Goal: Task Accomplishment & Management: Manage account settings

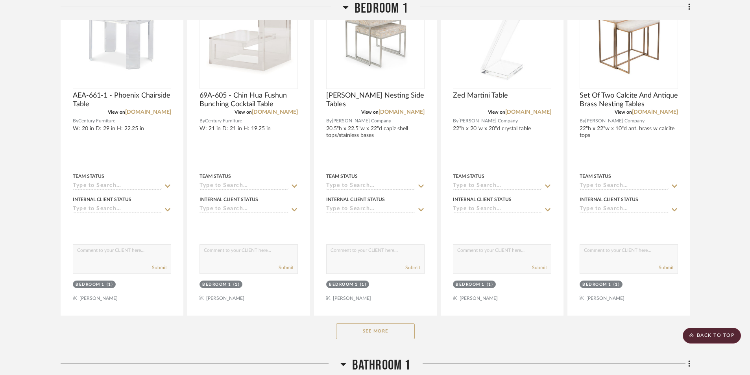
scroll to position [6456, 0]
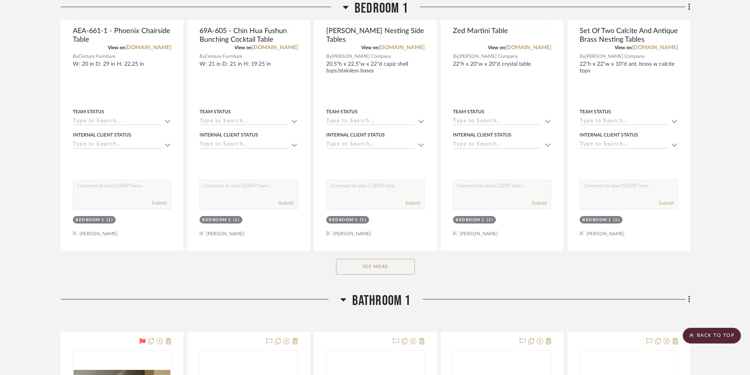
click at [378, 263] on button "See More" at bounding box center [375, 267] width 79 height 16
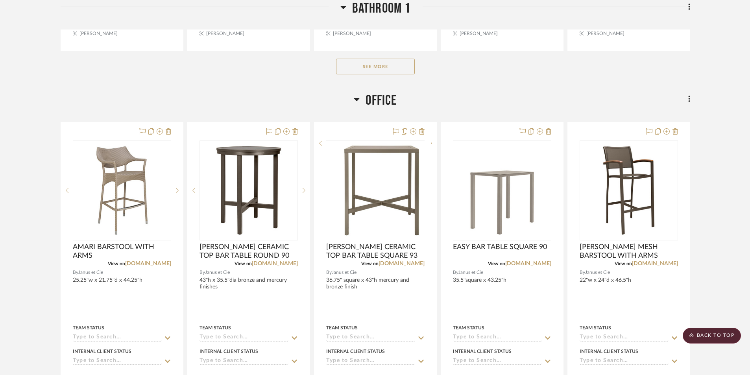
scroll to position [8228, 0]
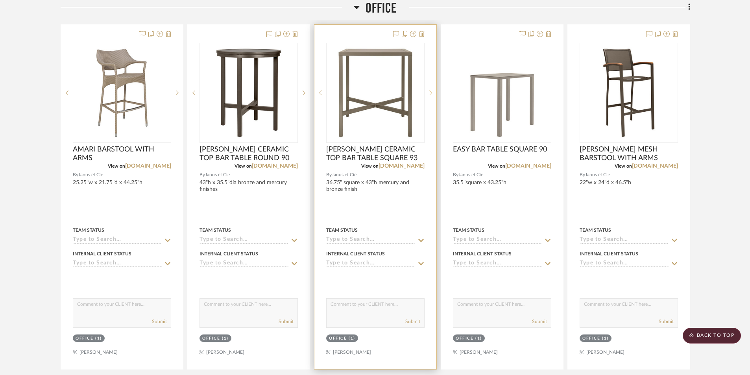
click at [429, 91] on icon at bounding box center [430, 93] width 3 height 6
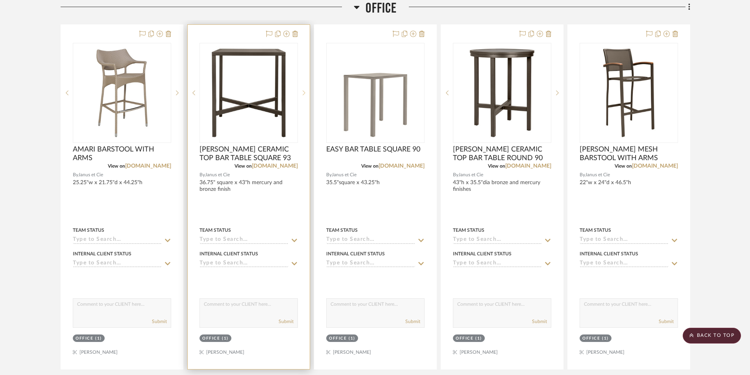
click at [304, 94] on icon at bounding box center [304, 93] width 3 height 5
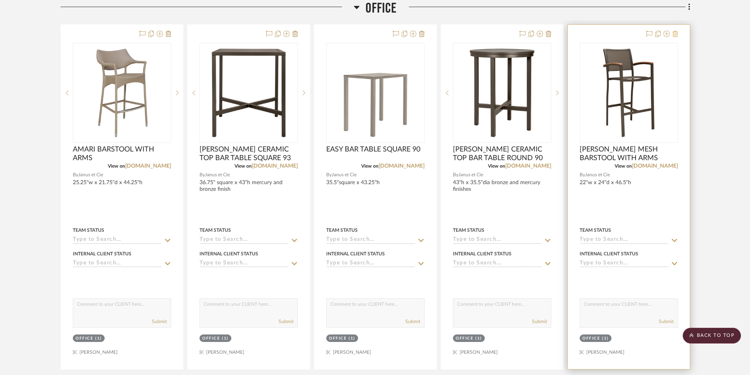
click at [674, 36] on icon at bounding box center [676, 34] width 6 height 6
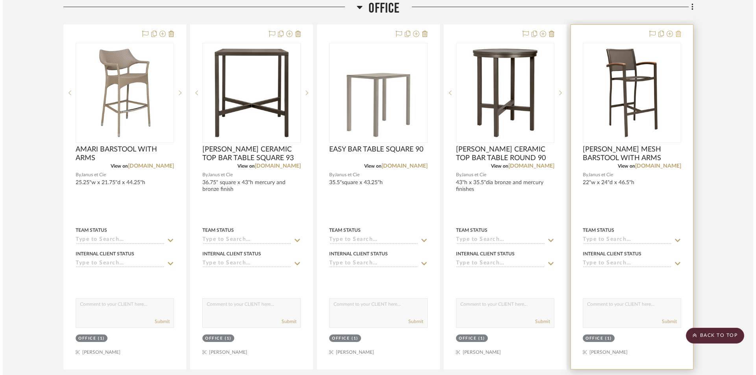
scroll to position [0, 0]
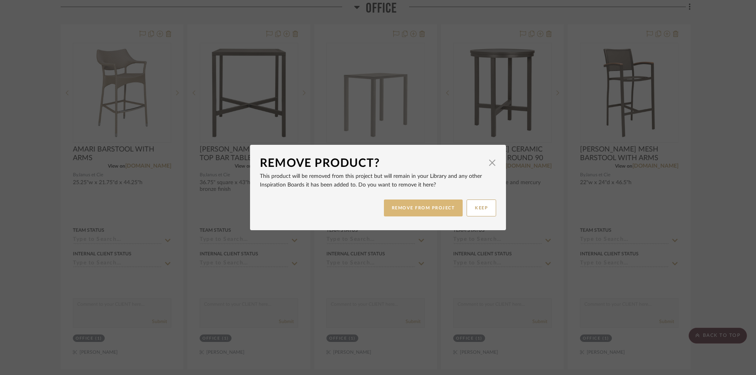
click at [434, 206] on button "REMOVE FROM PROJECT" at bounding box center [423, 208] width 79 height 17
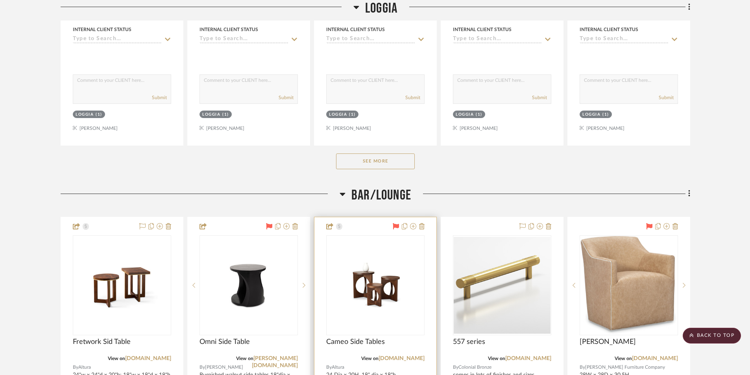
scroll to position [1142, 0]
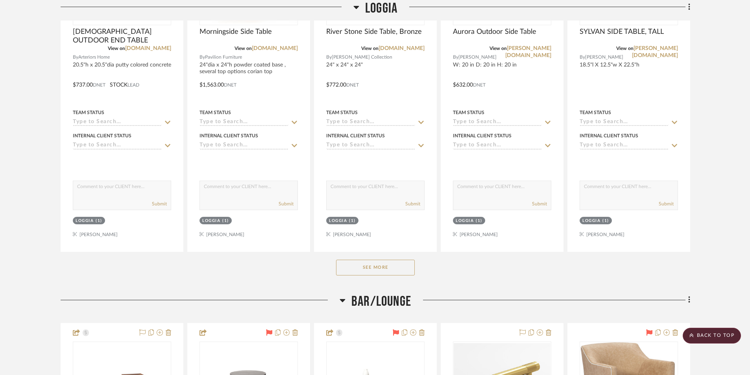
click at [379, 266] on button "See More" at bounding box center [375, 268] width 79 height 16
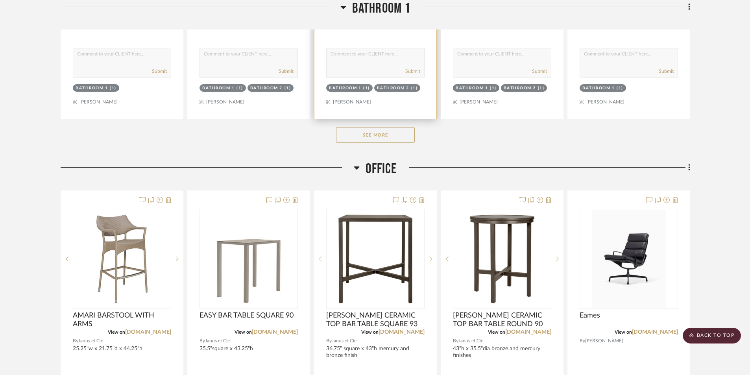
scroll to position [10275, 0]
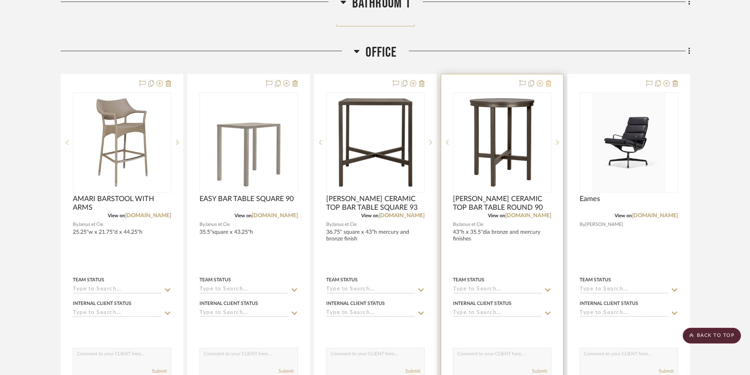
click at [548, 86] on icon at bounding box center [549, 83] width 6 height 6
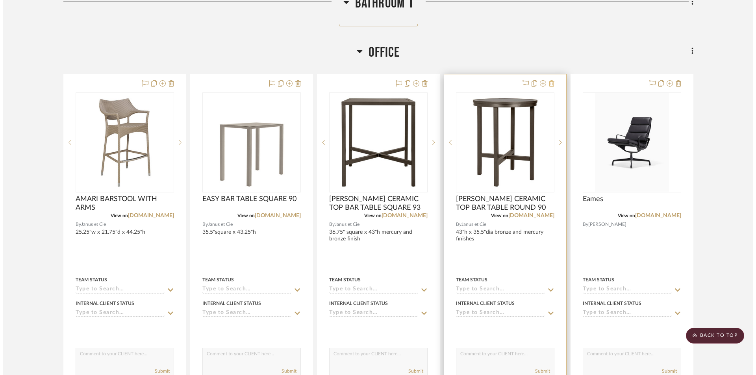
scroll to position [0, 0]
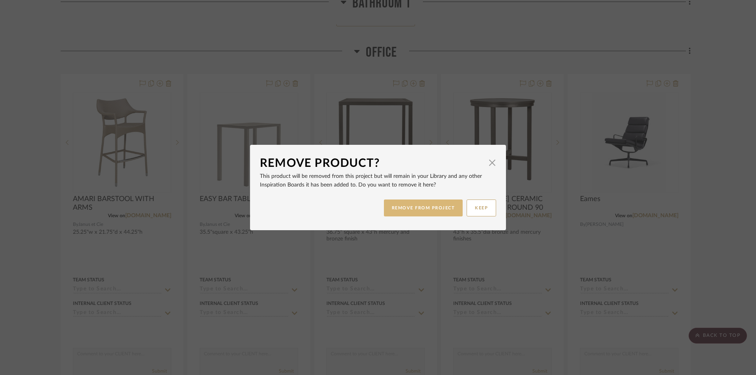
click at [419, 207] on button "REMOVE FROM PROJECT" at bounding box center [423, 208] width 79 height 17
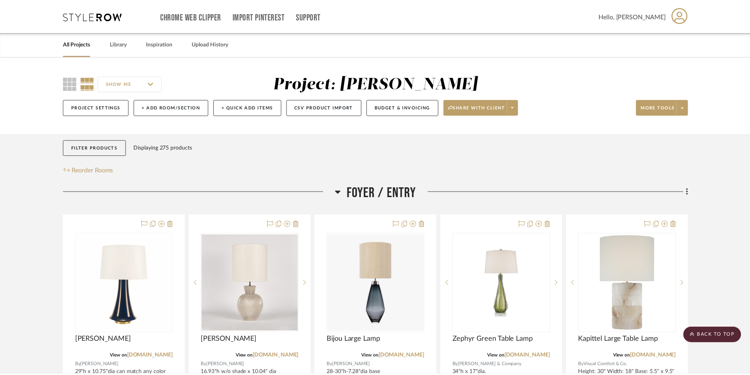
scroll to position [10275, 0]
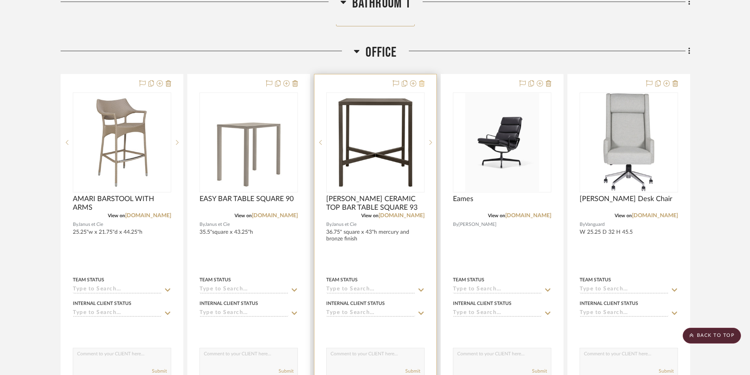
click at [422, 84] on icon at bounding box center [422, 83] width 6 height 6
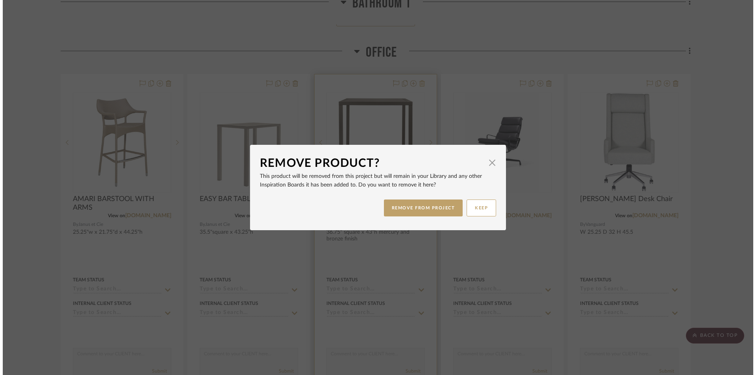
scroll to position [0, 0]
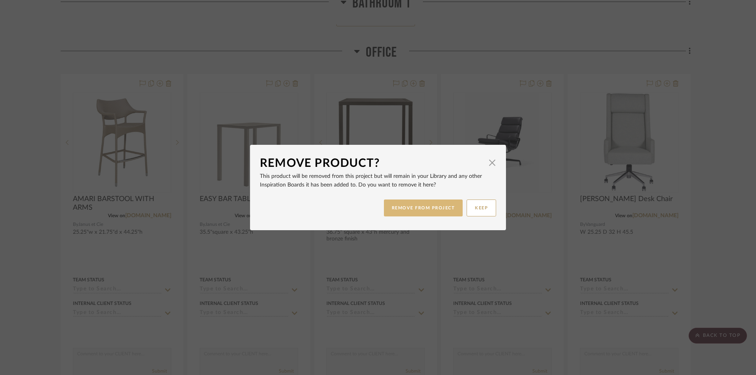
click at [418, 208] on button "REMOVE FROM PROJECT" at bounding box center [423, 208] width 79 height 17
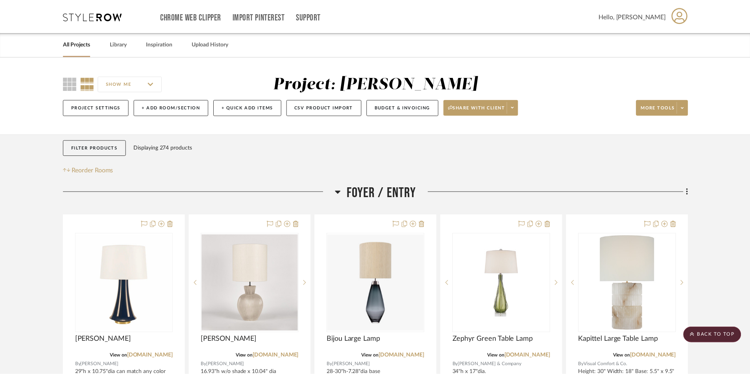
scroll to position [10275, 0]
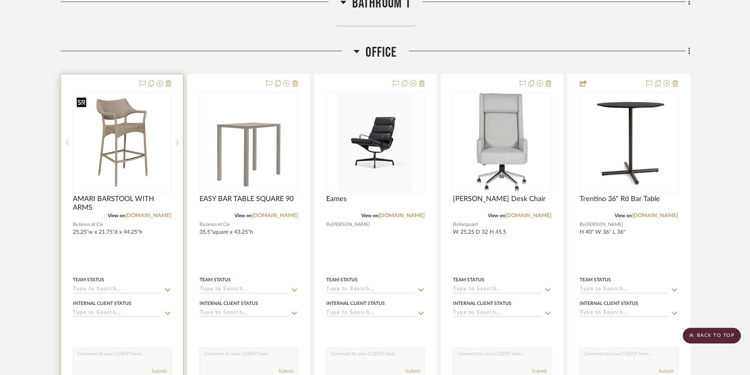
click at [152, 179] on img "0" at bounding box center [122, 142] width 97 height 97
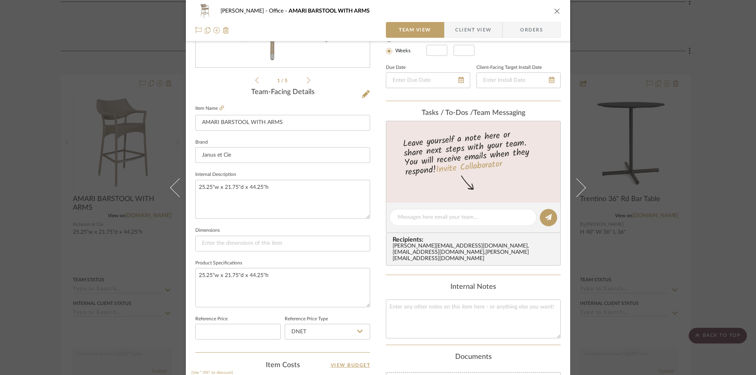
scroll to position [276, 0]
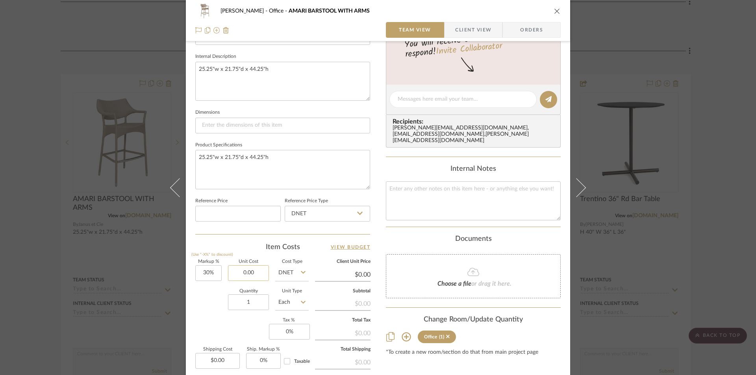
click at [259, 276] on input "0.00" at bounding box center [248, 273] width 41 height 16
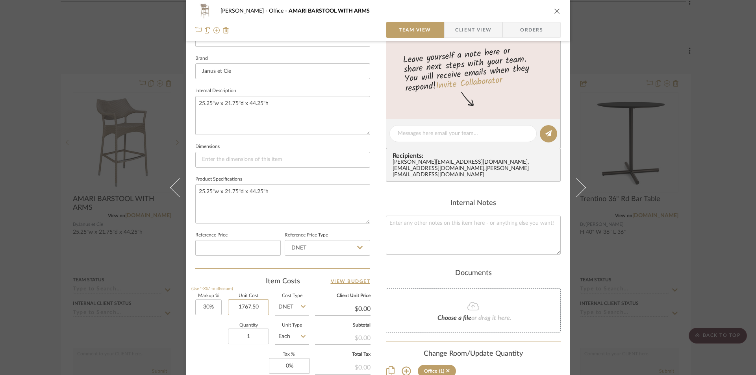
scroll to position [118, 0]
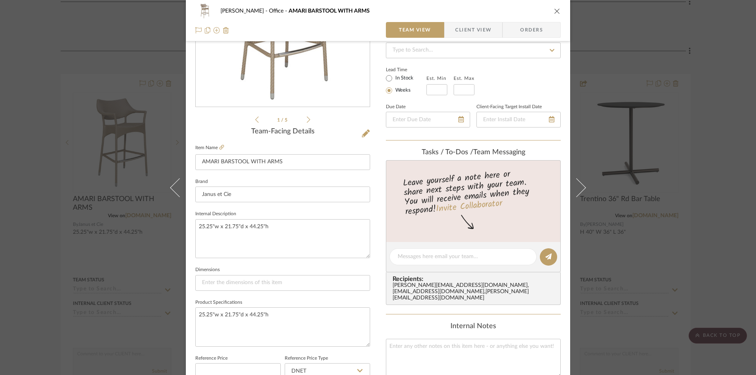
type input "$1,767.50"
click at [554, 11] on icon "close" at bounding box center [557, 11] width 6 height 6
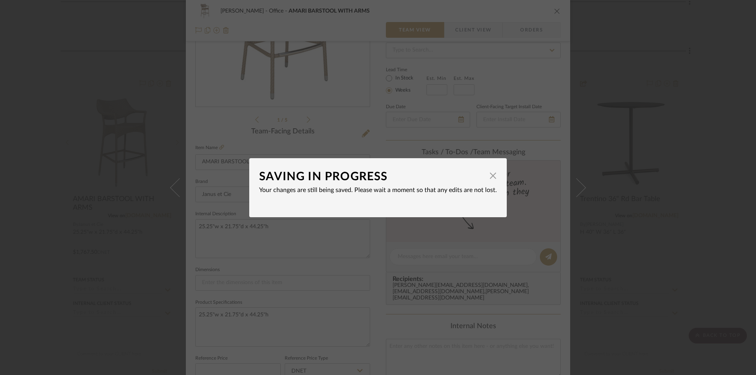
type input "$2,297.75"
click at [486, 176] on span "button" at bounding box center [493, 176] width 16 height 16
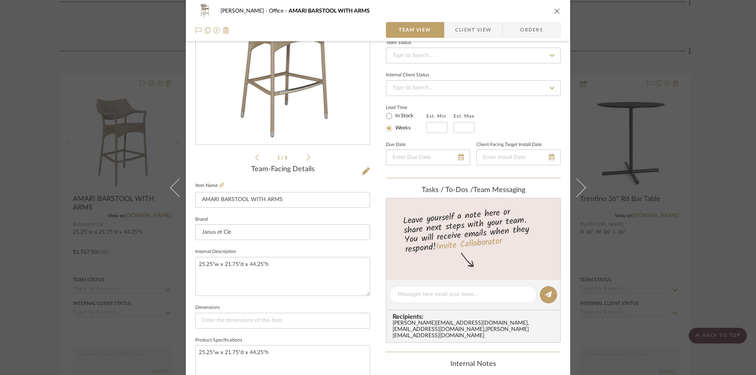
scroll to position [0, 0]
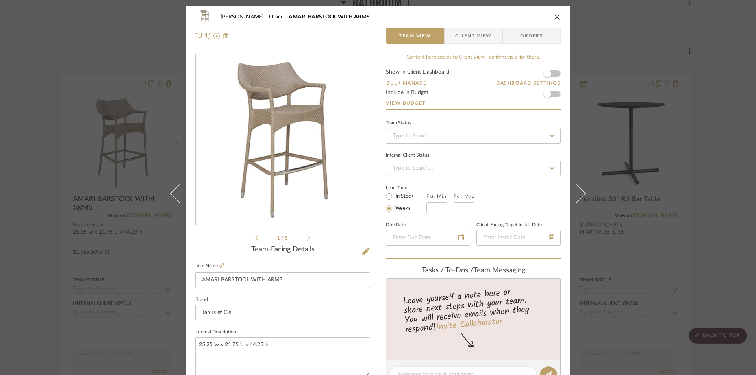
click at [554, 15] on icon "close" at bounding box center [557, 17] width 6 height 6
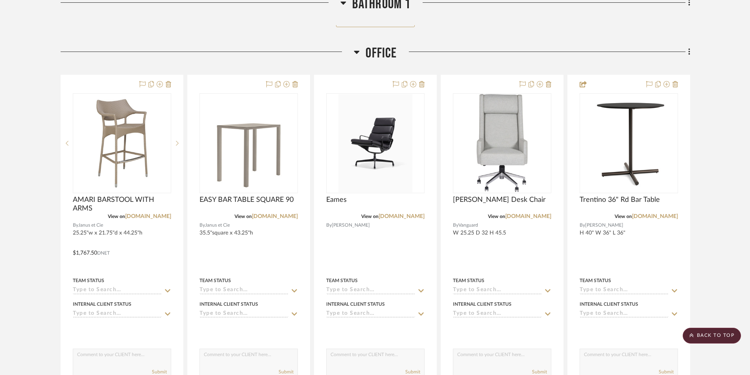
scroll to position [10275, 0]
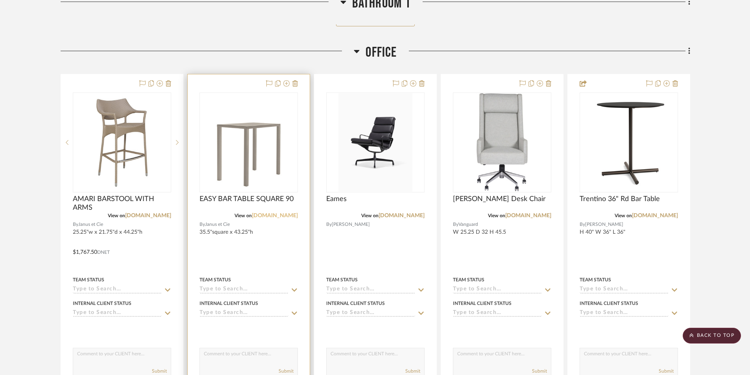
click at [274, 216] on link "[DOMAIN_NAME]" at bounding box center [275, 216] width 46 height 6
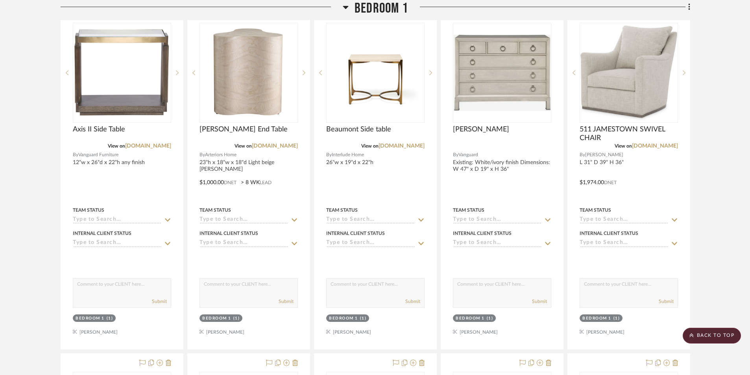
scroll to position [8818, 0]
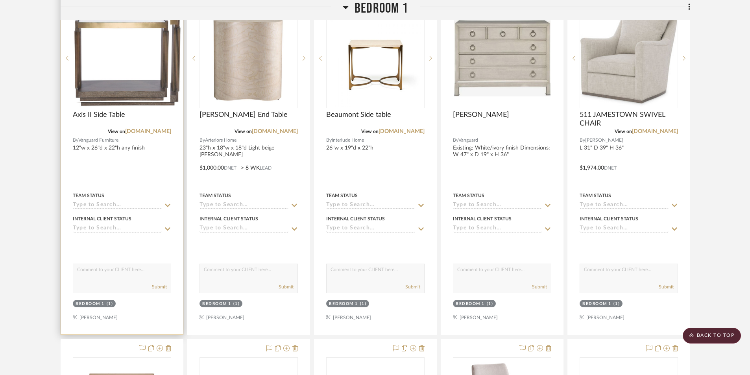
click at [176, 57] on sr-next-btn at bounding box center [177, 59] width 12 height 6
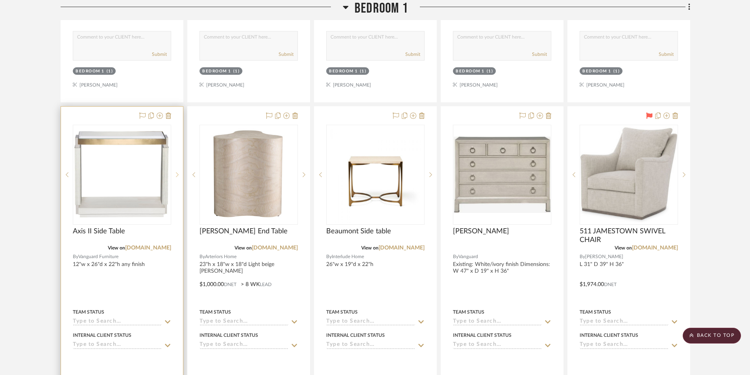
scroll to position [8700, 0]
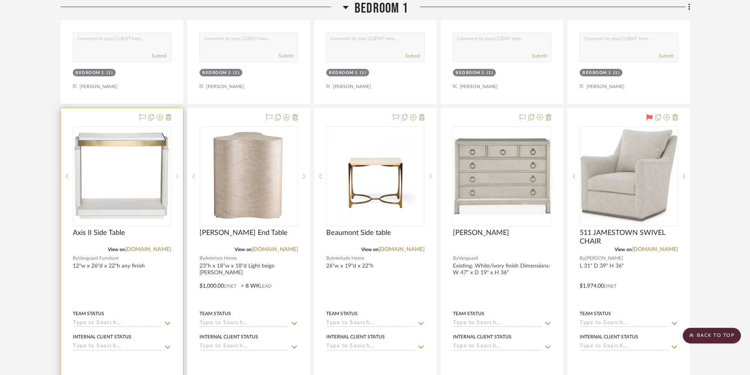
click at [177, 178] on icon at bounding box center [177, 176] width 3 height 5
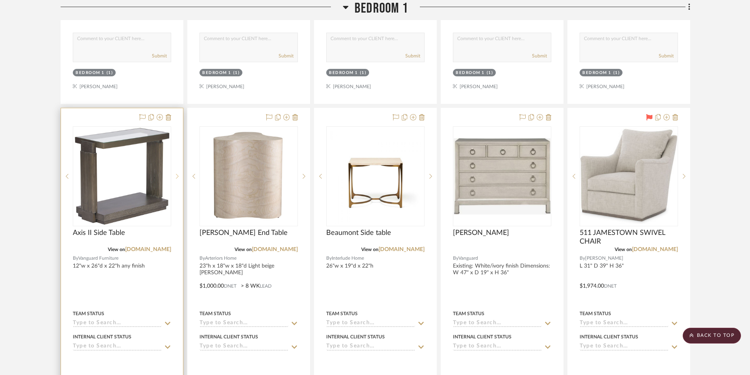
click at [177, 178] on icon at bounding box center [177, 176] width 3 height 5
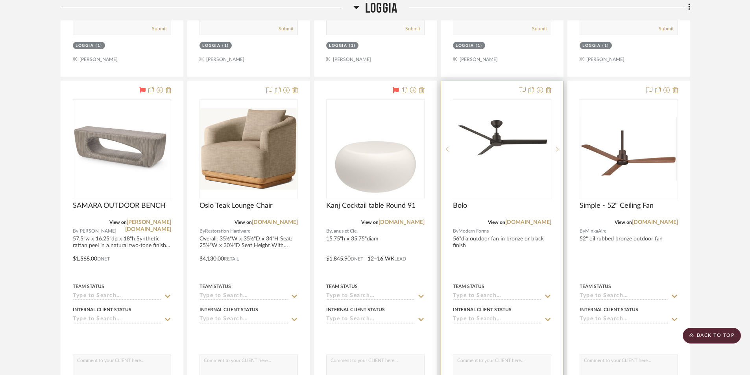
scroll to position [2047, 0]
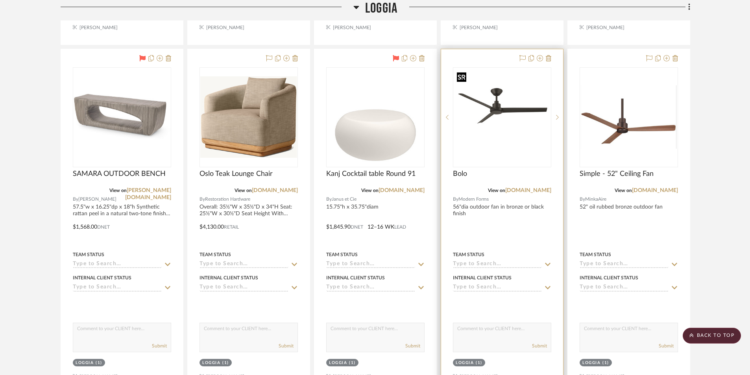
click at [490, 152] on img "0" at bounding box center [502, 117] width 97 height 97
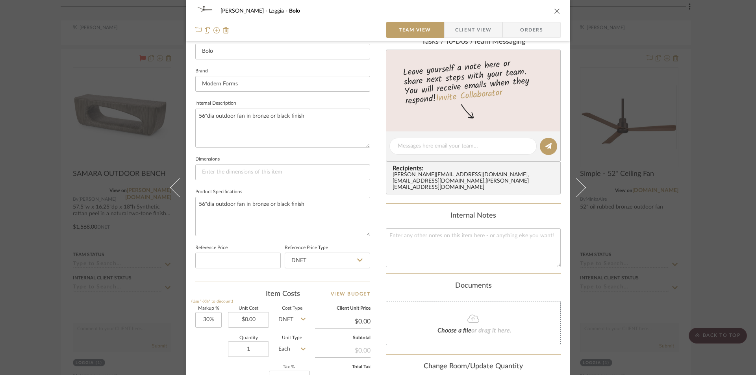
scroll to position [236, 0]
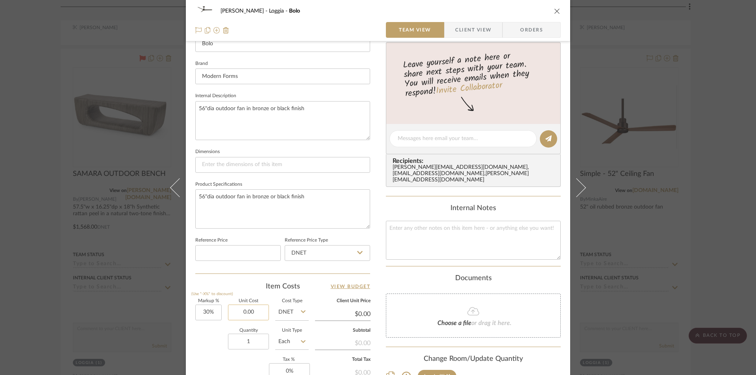
click at [253, 312] on input "0.00" at bounding box center [248, 313] width 41 height 16
type input "359.96"
type input "30"
type input "$359.96"
type input "$467.95"
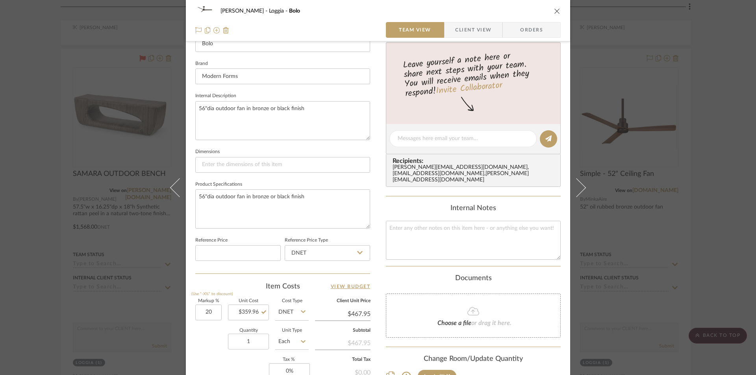
type input "20%"
click at [231, 360] on div "Markup % (Use "-X%" to discount) 20% Unit Cost $359.96 Cost Type DNET Client Un…" at bounding box center [282, 356] width 175 height 115
type input "$431.95"
click at [554, 10] on icon "close" at bounding box center [557, 11] width 6 height 6
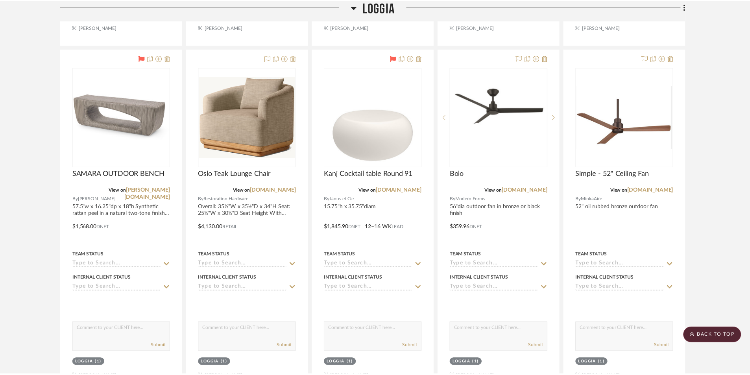
scroll to position [2047, 0]
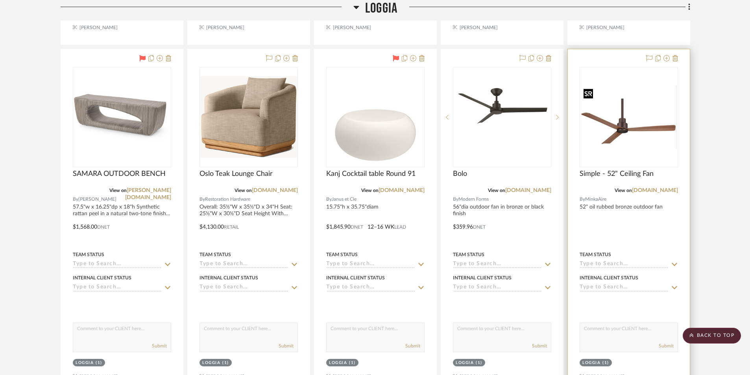
click at [611, 127] on img "0" at bounding box center [629, 116] width 97 height 63
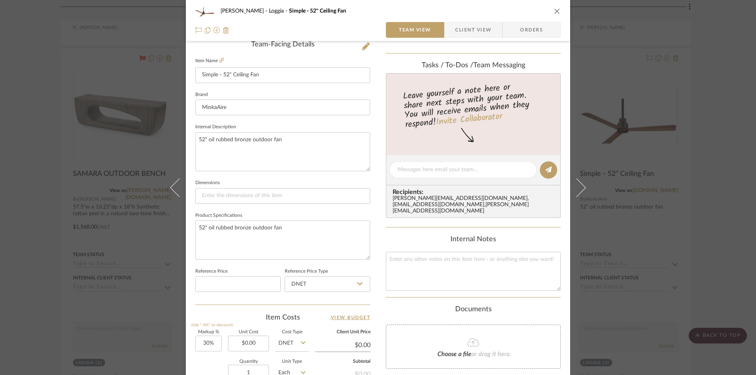
scroll to position [236, 0]
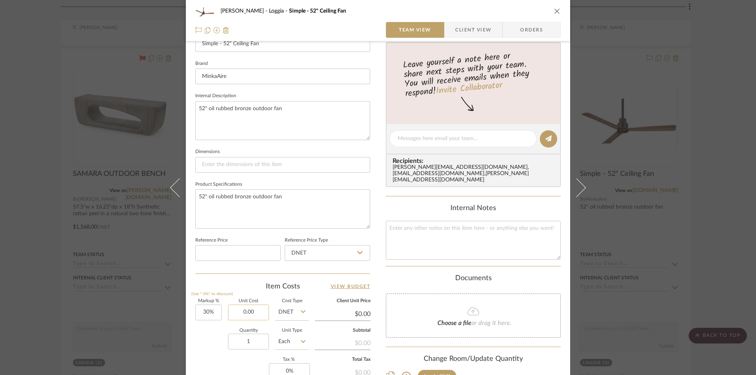
click at [258, 311] on input "0.00" at bounding box center [248, 313] width 41 height 16
type input "367.20"
type input "30"
type input "$367.20"
type input "$477.36"
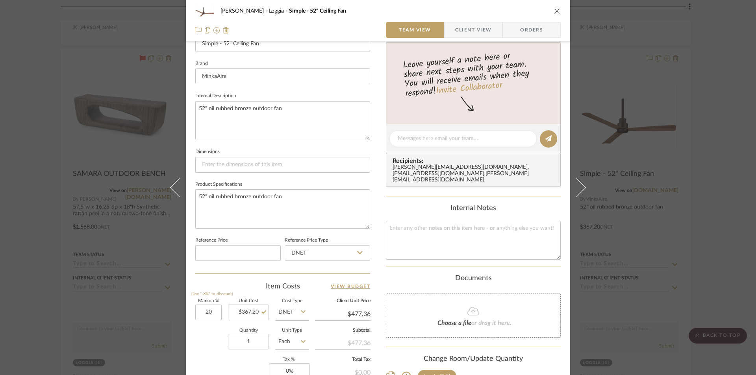
type input "20%"
click at [234, 364] on div "Markup % (Use "-X%" to discount) 20% Unit Cost $367.20 Cost Type DNET Client Un…" at bounding box center [282, 356] width 175 height 115
type input "$440.64"
click at [555, 10] on icon "close" at bounding box center [557, 11] width 6 height 6
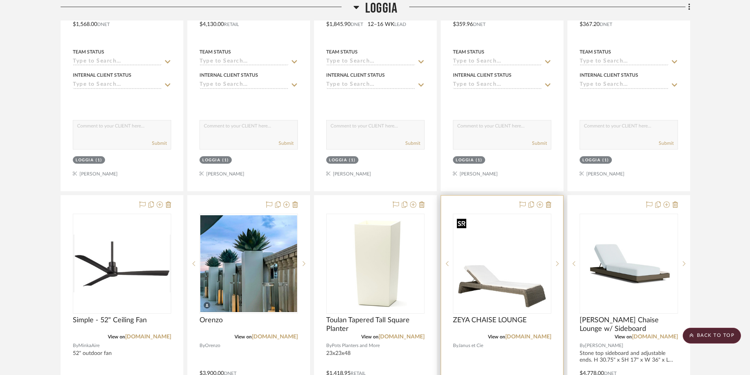
scroll to position [2323, 0]
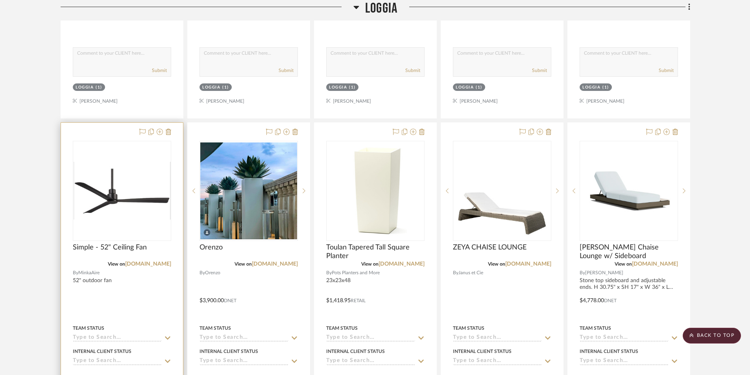
click at [139, 205] on img "0" at bounding box center [122, 191] width 97 height 58
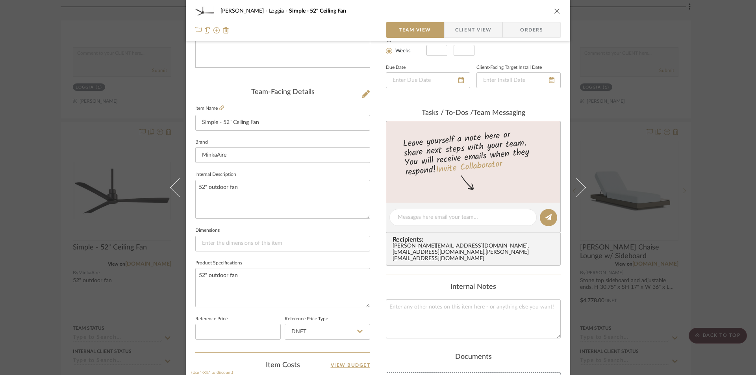
scroll to position [276, 0]
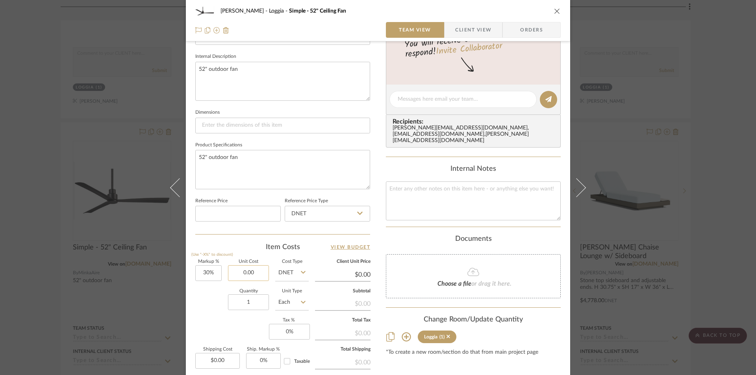
click at [253, 272] on input "0.00" at bounding box center [248, 273] width 41 height 16
type input "367.20"
type input "30"
type input "$367.20"
click at [204, 274] on input "30" at bounding box center [208, 273] width 26 height 16
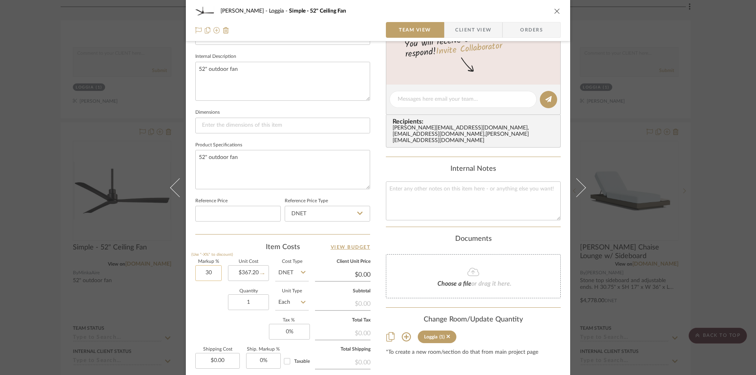
type input "$477.36"
type input "20%"
click at [555, 14] on icon "close" at bounding box center [557, 11] width 6 height 6
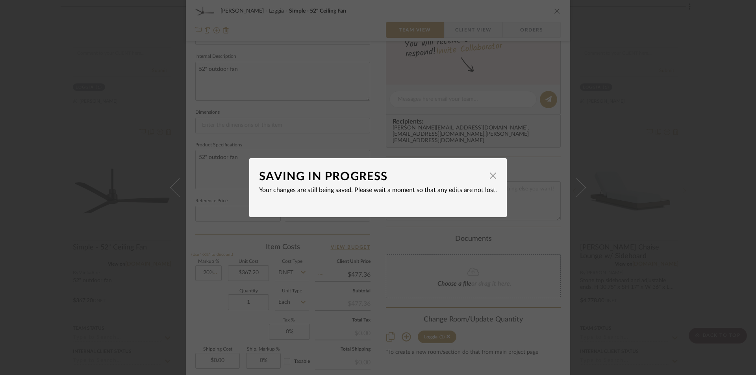
type input "$440.64"
click at [488, 173] on span "button" at bounding box center [493, 176] width 16 height 16
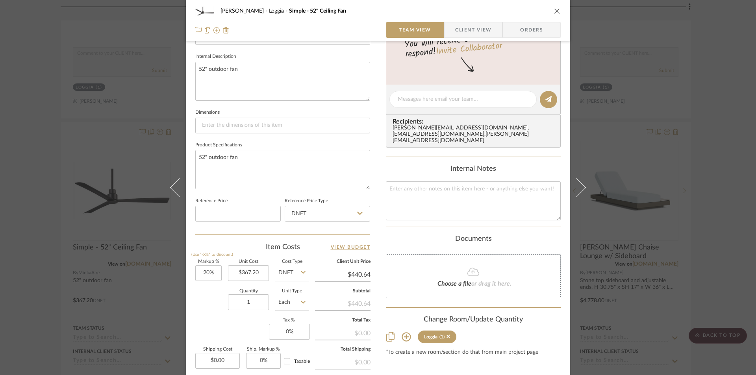
drag, startPoint x: 552, startPoint y: 9, endPoint x: 567, endPoint y: 64, distance: 57.3
click at [554, 8] on icon "close" at bounding box center [557, 11] width 6 height 6
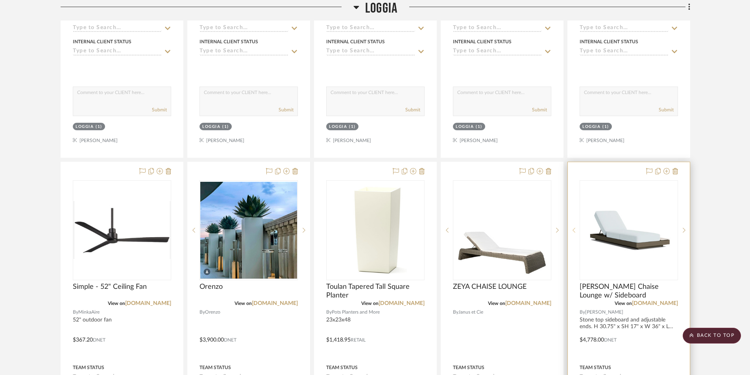
scroll to position [2047, 0]
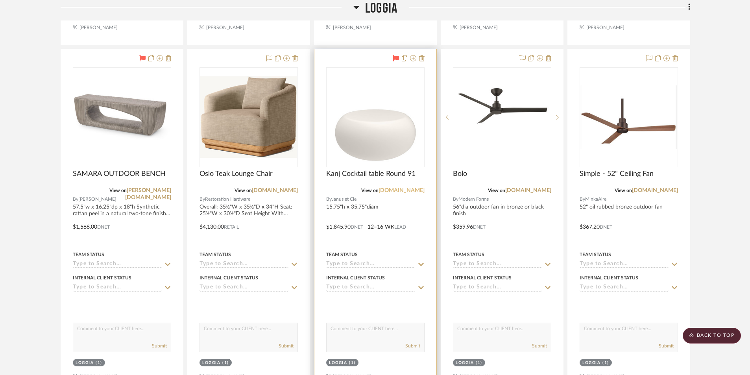
click at [400, 189] on link "[DOMAIN_NAME]" at bounding box center [402, 191] width 46 height 6
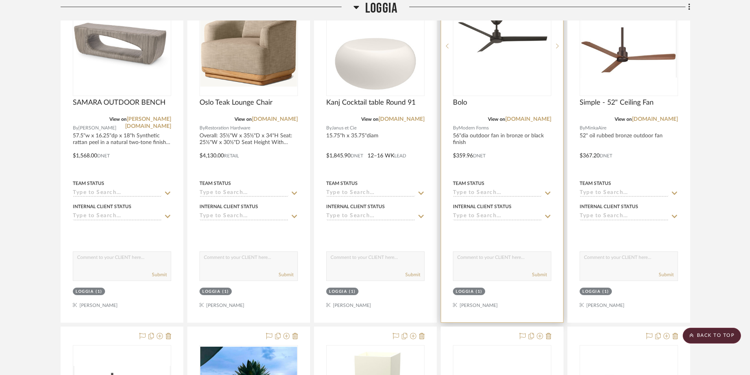
scroll to position [2008, 0]
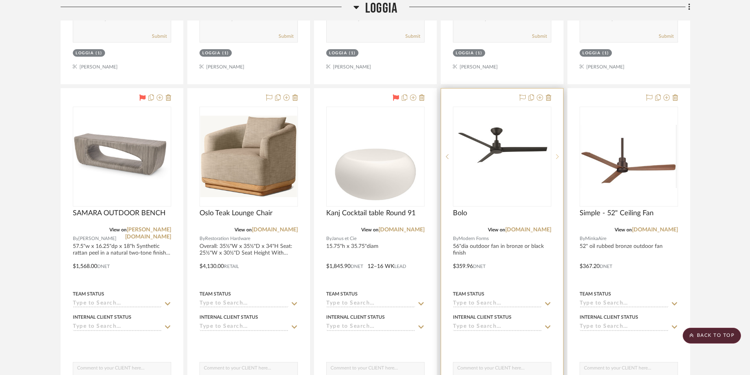
click at [554, 155] on sr-next-btn at bounding box center [558, 157] width 12 height 6
click at [555, 155] on sr-next-btn at bounding box center [558, 157] width 12 height 6
click at [525, 228] on link "[DOMAIN_NAME]" at bounding box center [528, 230] width 46 height 6
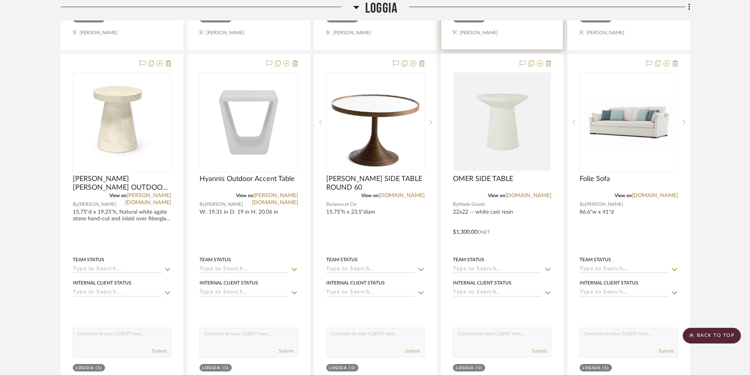
scroll to position [1417, 0]
